Goal: Task Accomplishment & Management: Use online tool/utility

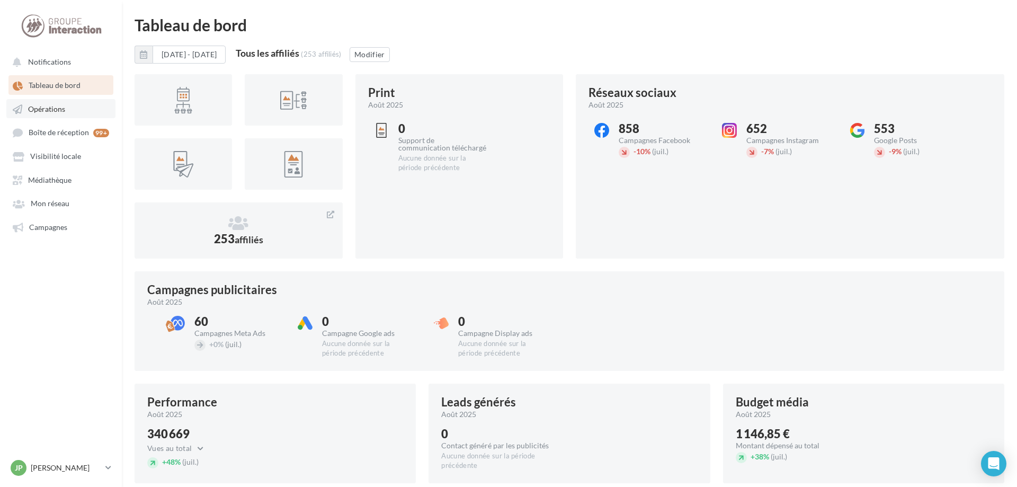
click at [63, 110] on span "Opérations" at bounding box center [46, 108] width 37 height 9
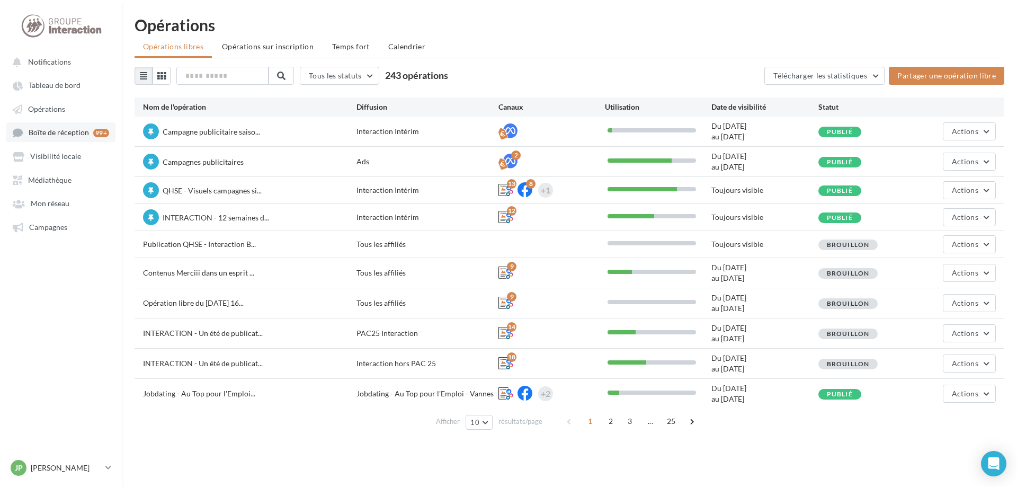
click at [69, 136] on span "Boîte de réception" at bounding box center [59, 132] width 60 height 9
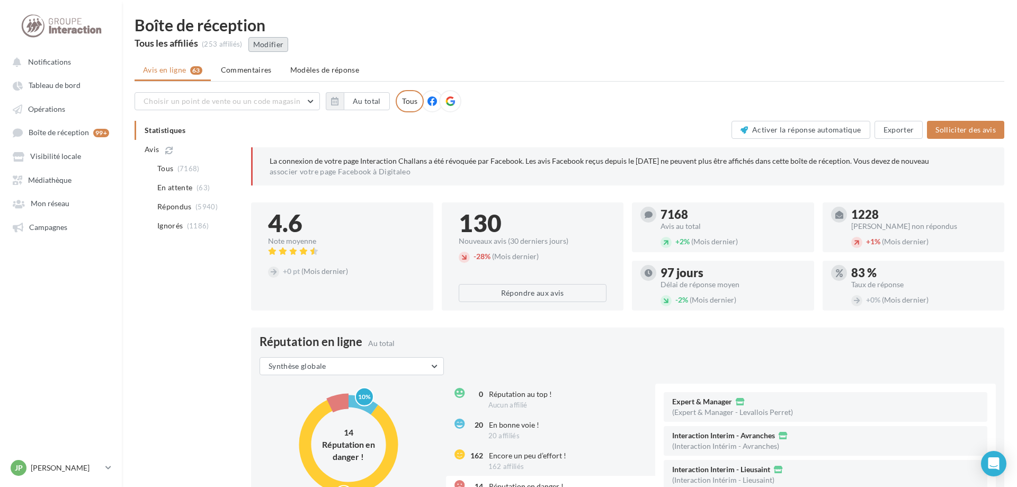
click at [278, 49] on button "Modifier" at bounding box center [268, 44] width 40 height 15
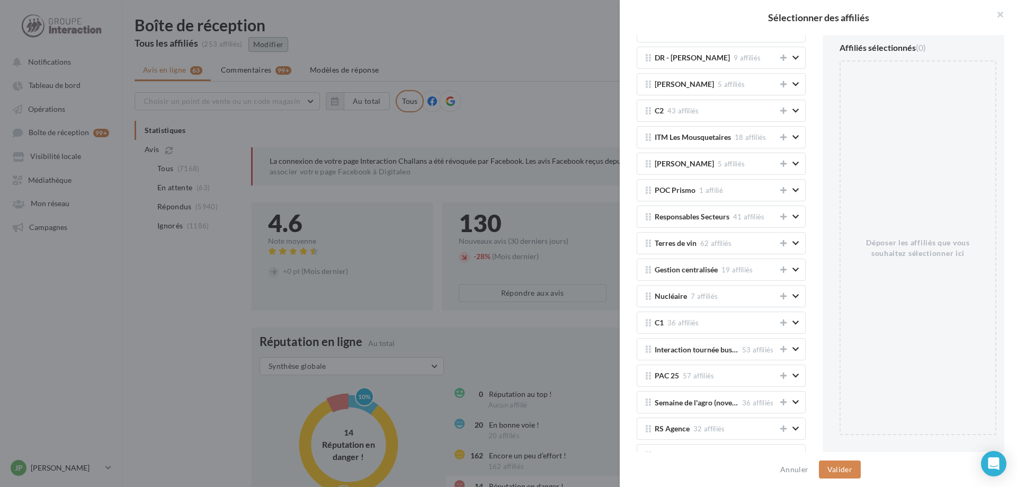
scroll to position [1657, 0]
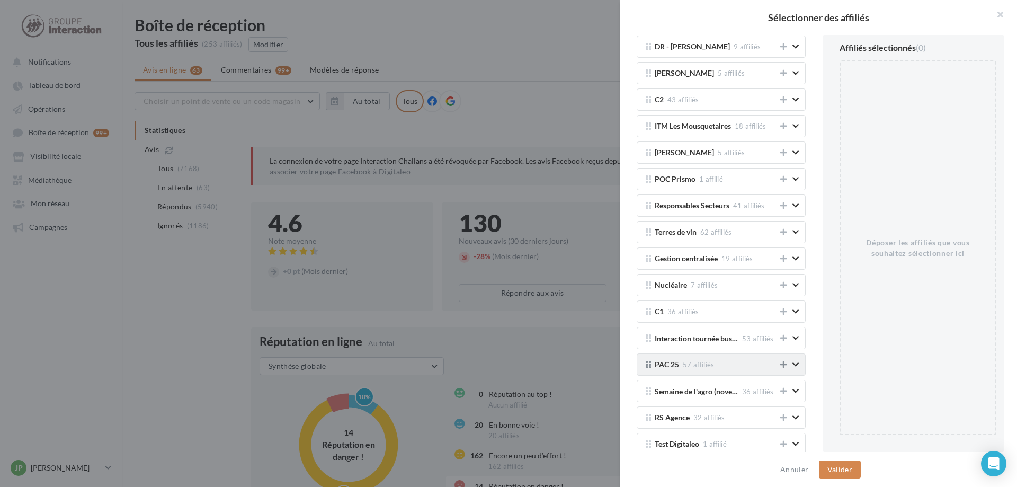
click at [783, 366] on icon at bounding box center [783, 364] width 6 height 7
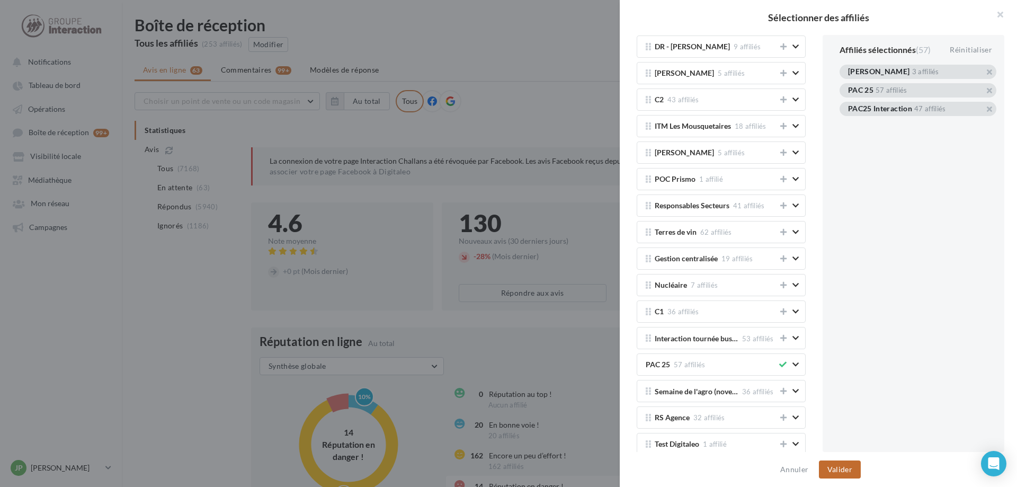
click at [838, 467] on button "Valider" at bounding box center [840, 469] width 42 height 18
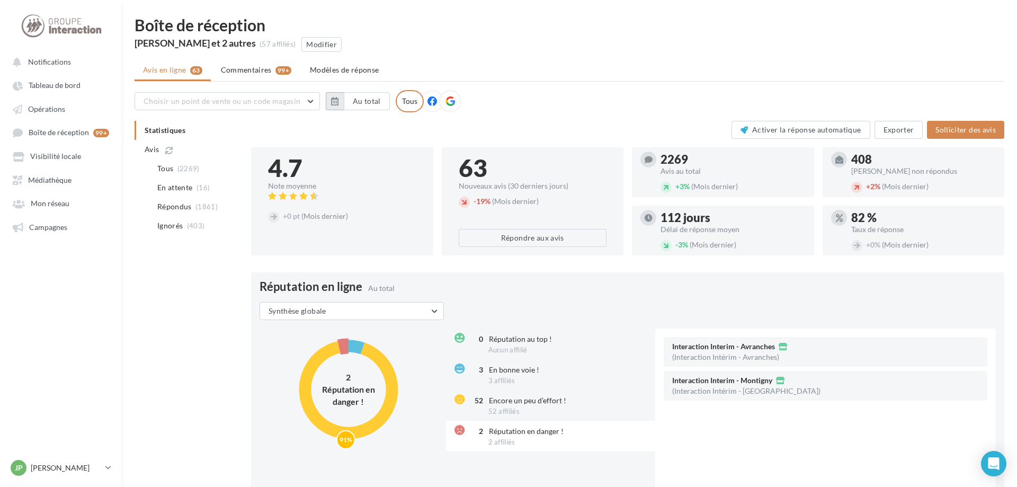
click at [339, 102] on icon "button" at bounding box center [334, 101] width 7 height 8
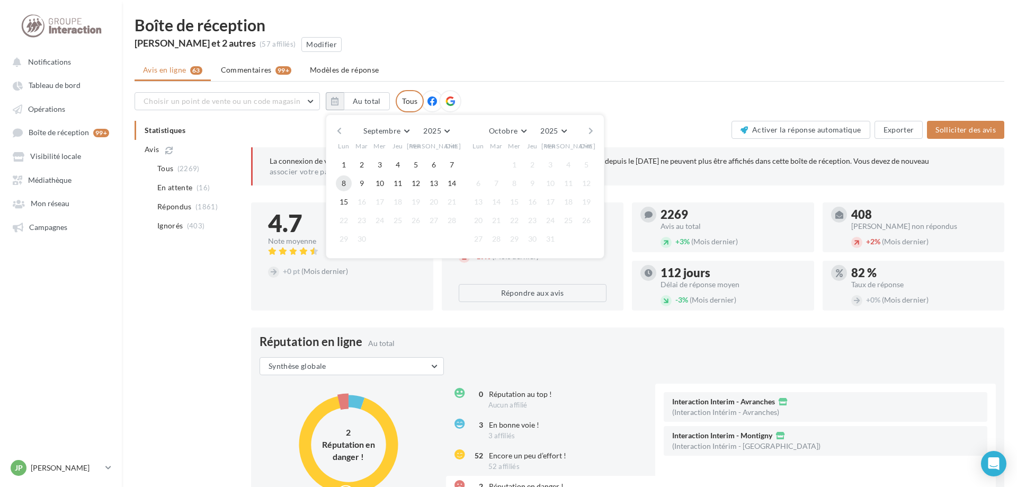
click at [343, 184] on button "8" at bounding box center [344, 183] width 16 height 16
click at [454, 190] on button "14" at bounding box center [452, 183] width 16 height 16
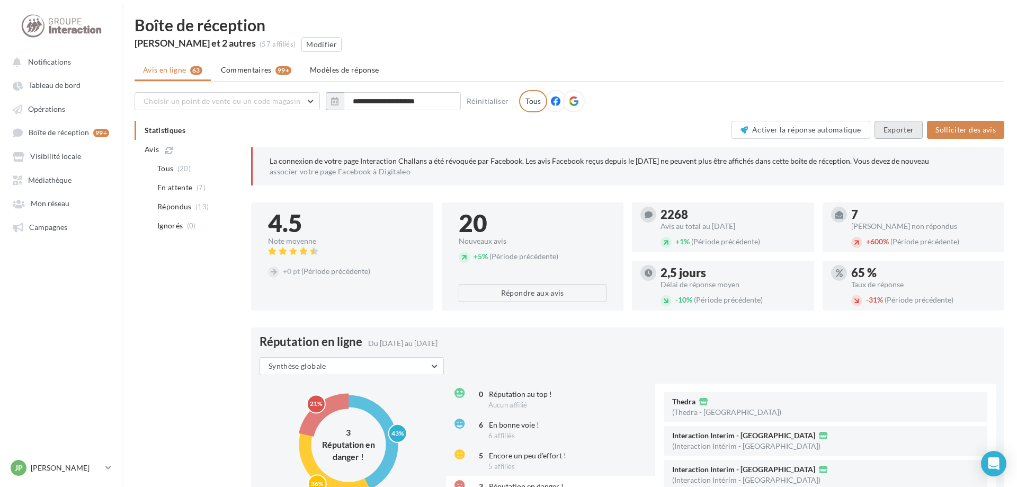
click at [906, 129] on button "Exporter" at bounding box center [899, 130] width 49 height 18
click at [38, 206] on span "Mon réseau" at bounding box center [50, 203] width 39 height 9
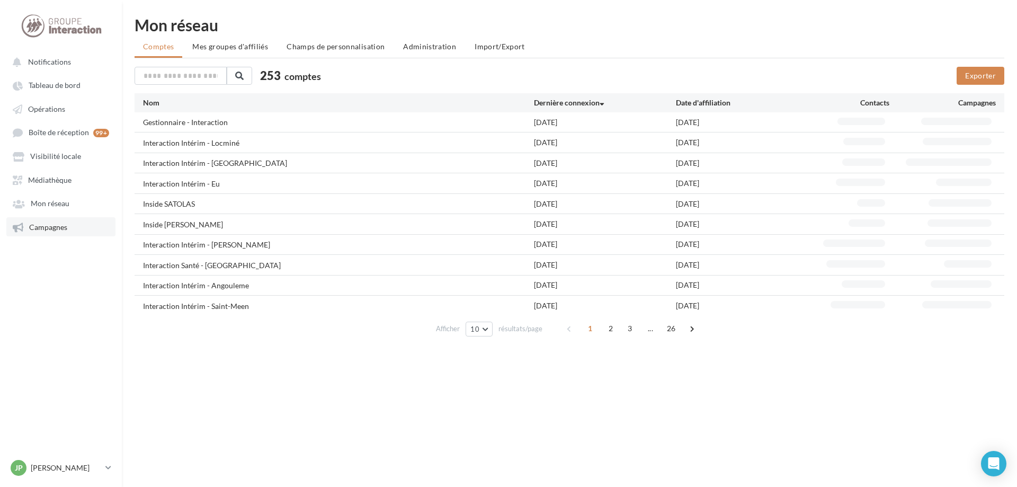
click at [48, 227] on span "Campagnes" at bounding box center [48, 227] width 38 height 9
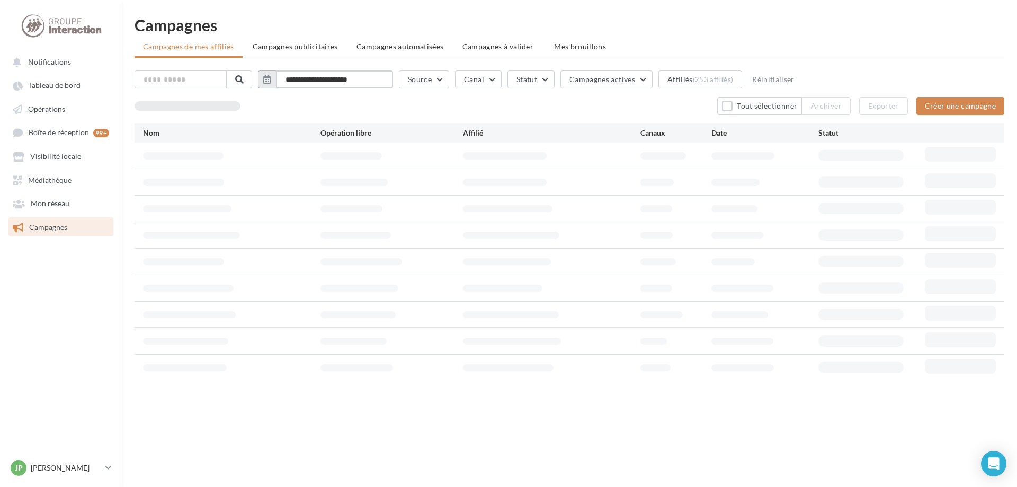
click at [353, 79] on input "**********" at bounding box center [334, 79] width 117 height 18
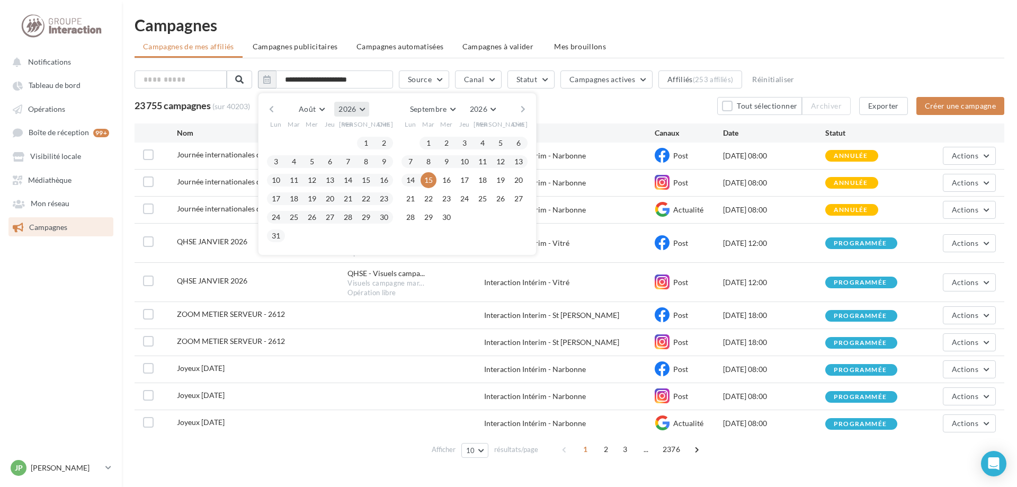
click at [369, 109] on button "2026" at bounding box center [351, 109] width 34 height 15
click at [350, 138] on button "2025" at bounding box center [332, 134] width 74 height 19
click at [417, 162] on button "8" at bounding box center [411, 162] width 16 height 16
click at [527, 165] on button "14" at bounding box center [519, 162] width 16 height 16
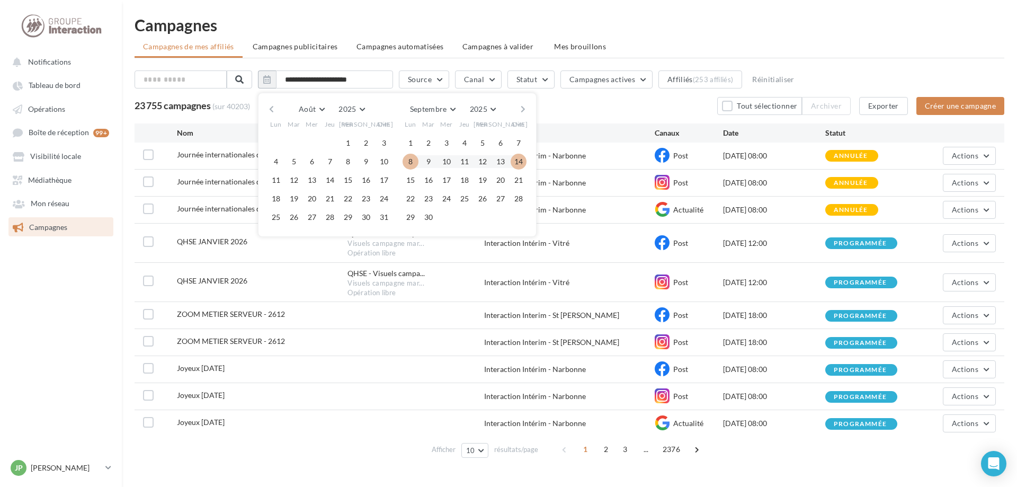
type input "**********"
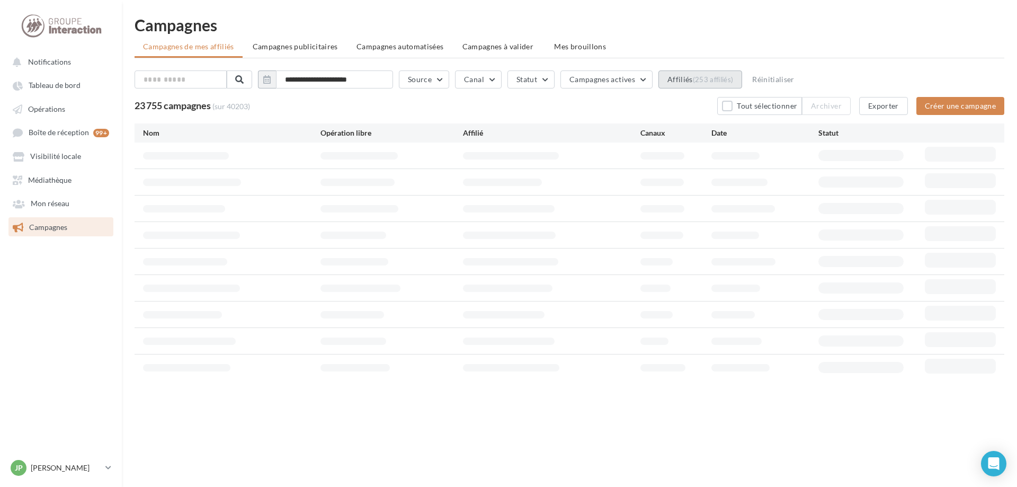
click at [711, 74] on button "Affiliés (253 affiliés)" at bounding box center [701, 79] width 84 height 18
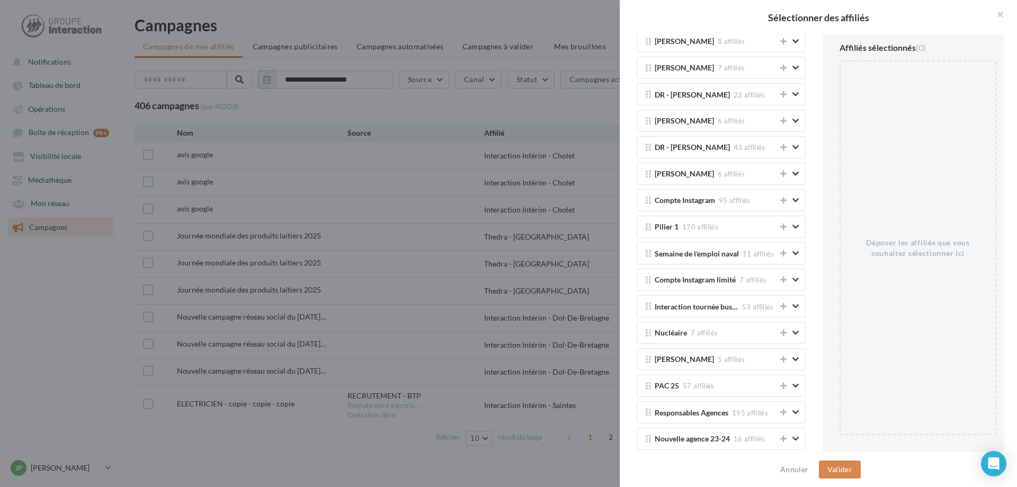
scroll to position [879, 0]
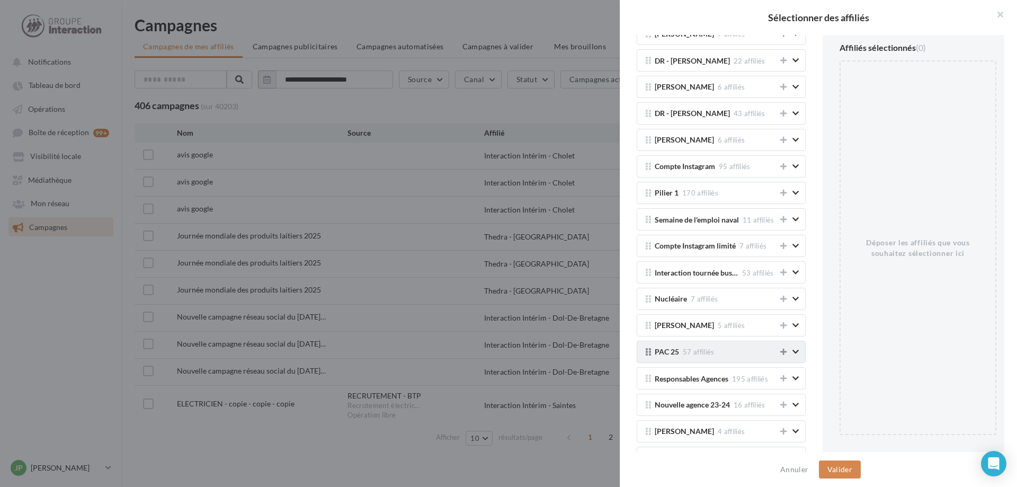
click at [784, 354] on icon at bounding box center [783, 351] width 6 height 7
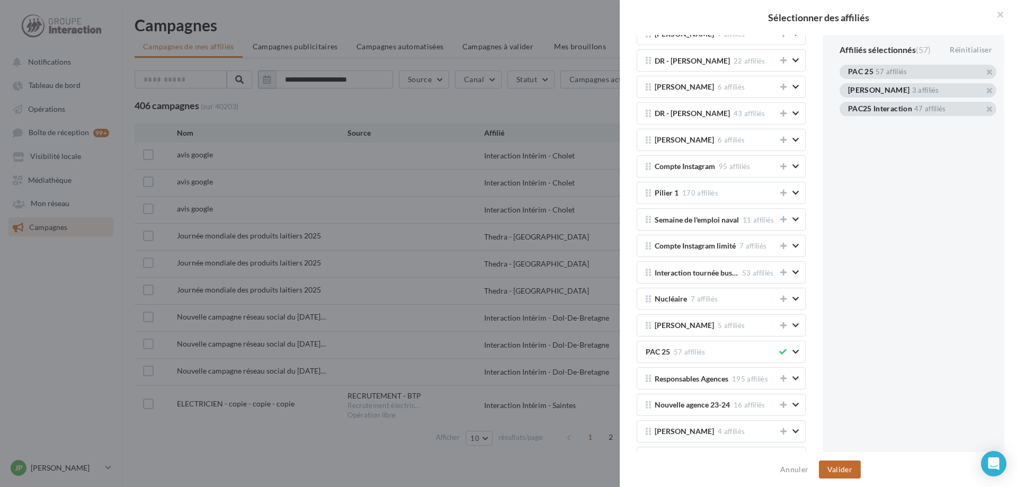
click at [841, 468] on button "Valider" at bounding box center [840, 469] width 42 height 18
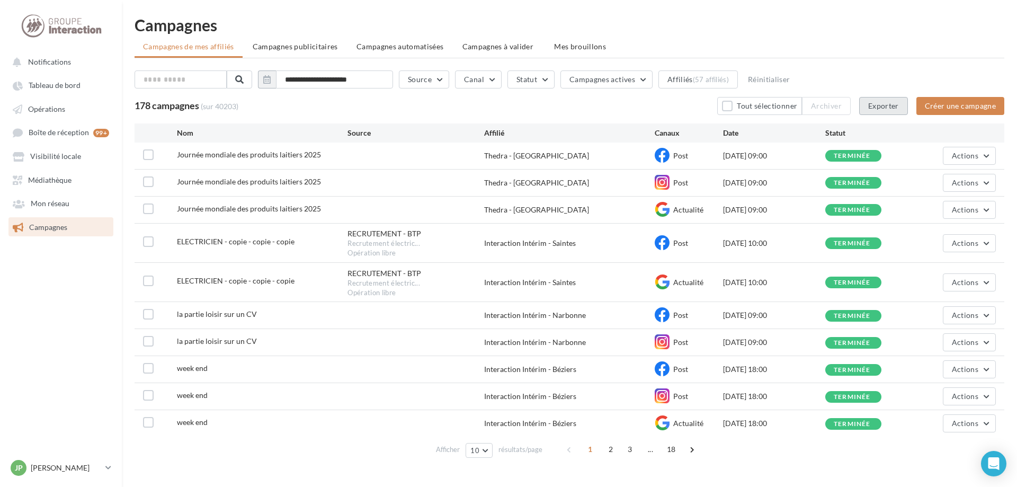
click at [892, 111] on button "Exporter" at bounding box center [883, 106] width 49 height 18
click at [502, 80] on button "Canal" at bounding box center [478, 79] width 47 height 18
click at [495, 118] on icon at bounding box center [487, 115] width 16 height 16
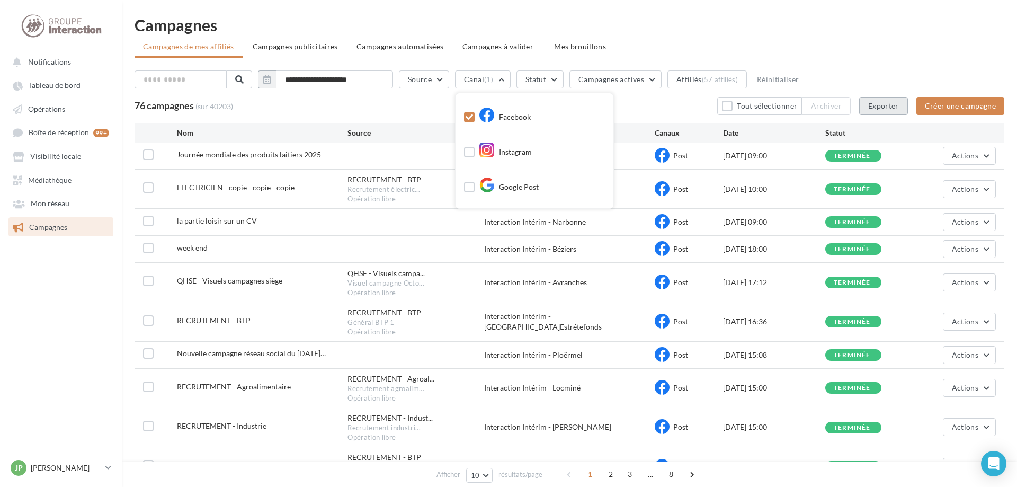
click at [888, 105] on button "Exporter" at bounding box center [883, 106] width 49 height 18
